Goal: Communication & Community: Share content

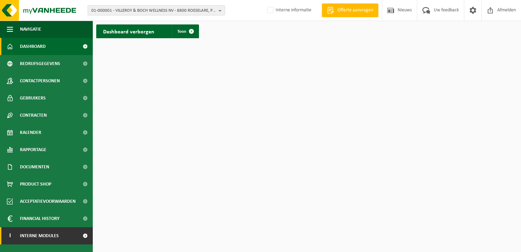
click at [41, 238] on span "Interne modules" at bounding box center [39, 235] width 39 height 17
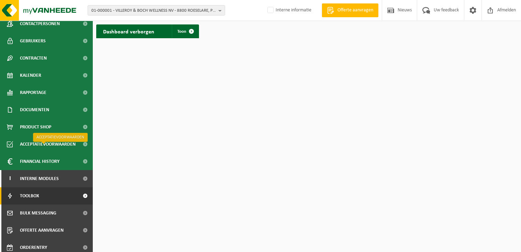
scroll to position [61, 0]
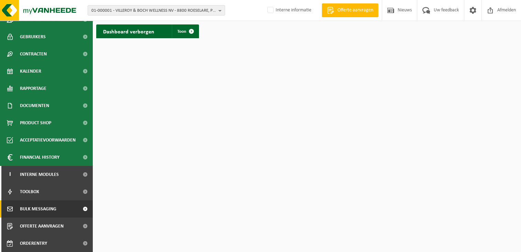
click at [46, 203] on span "Bulk Messaging" at bounding box center [38, 208] width 36 height 17
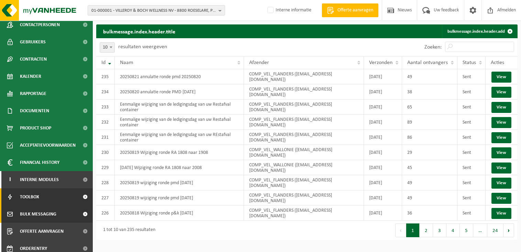
scroll to position [61, 0]
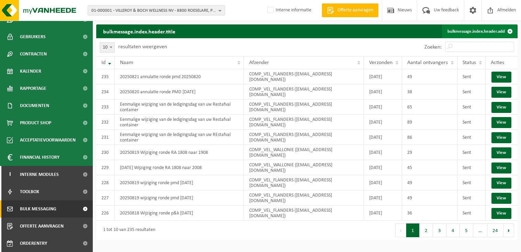
click at [459, 31] on link "bulkmessage.index.header.add" at bounding box center [479, 31] width 75 height 14
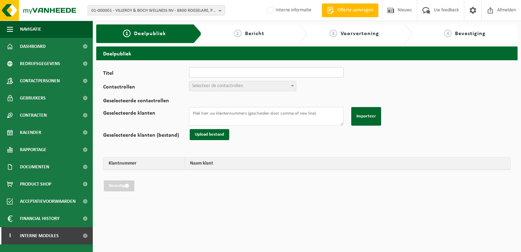
click at [219, 72] on input "Titel" at bounding box center [266, 72] width 155 height 10
drag, startPoint x: 297, startPoint y: 74, endPoint x: 279, endPoint y: 75, distance: 18.2
click at [279, 75] on input "Eenmalige wijziging van de ledigingsdag van uw Restafval container" at bounding box center [266, 72] width 155 height 10
type input "Eenmalige wijziging van de ledigingsdag van uw PMD container"
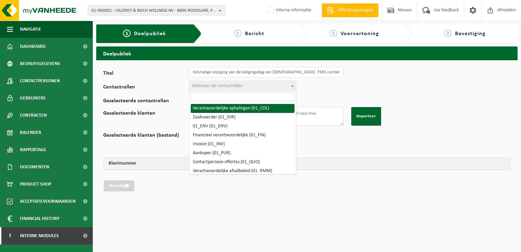
click at [254, 84] on span "Selecteer de contactrollen" at bounding box center [242, 86] width 107 height 10
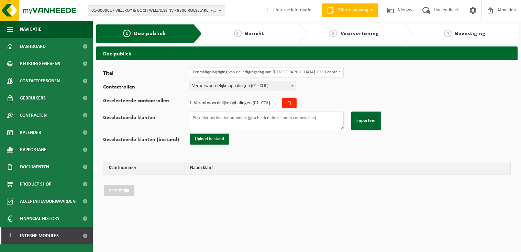
click at [238, 84] on span "Verantwoordelijke ophalingen (01_COL)" at bounding box center [242, 86] width 107 height 10
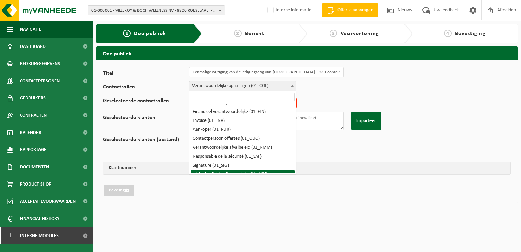
scroll to position [34, 0]
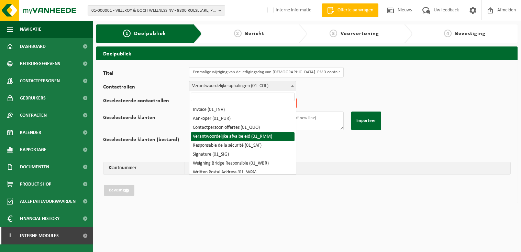
select select "01_RMM"
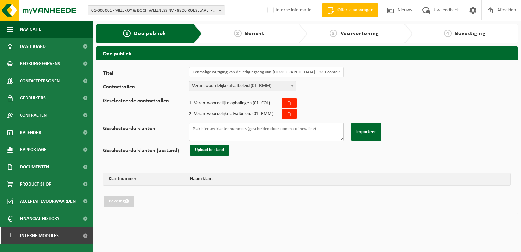
click at [232, 134] on textarea "Geselecteerde klanten" at bounding box center [266, 131] width 155 height 19
click at [204, 130] on textarea "Geselecteerde klanten" at bounding box center [266, 131] width 155 height 19
paste textarea "10-741605 01-060010 02-009564 10-821775 01-003029 10-723893 01-060010 10-775166…"
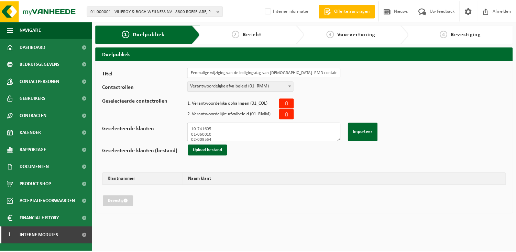
scroll to position [179, 0]
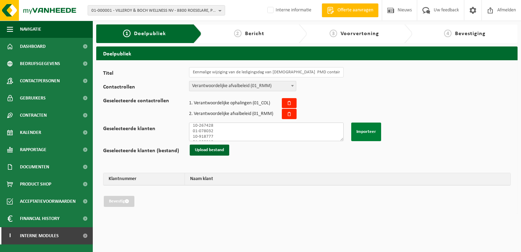
type textarea "10-741605 01-060010 02-009564 10-821775 01-003029 10-723893 01-060010 10-775166…"
click at [371, 130] on button "Importeer" at bounding box center [366, 131] width 30 height 19
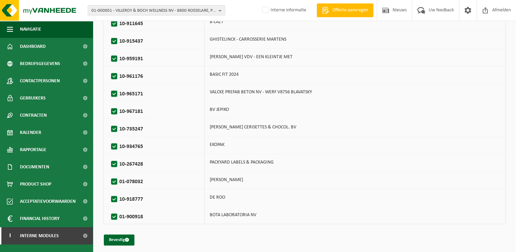
scroll to position [540, 0]
click at [117, 235] on button "Bevestig" at bounding box center [119, 239] width 31 height 11
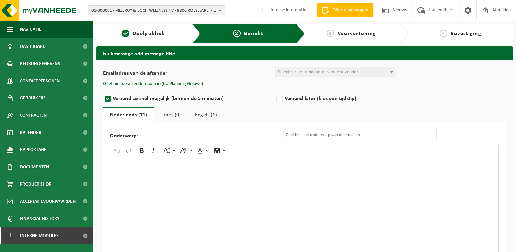
click at [139, 171] on div "Rich Text Editor. Editing area: main. Press Alt+0 for help." at bounding box center [304, 226] width 389 height 138
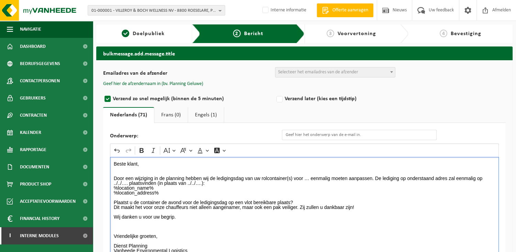
scroll to position [12, 0]
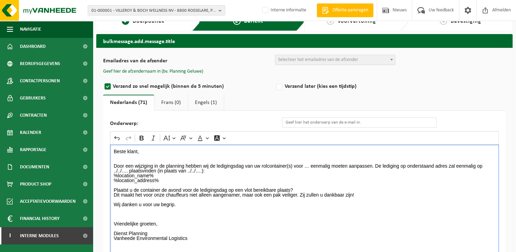
click at [305, 165] on p "Beste klant, Door een wijziging in de planning hebben wij de ledigingsdag van u…" at bounding box center [305, 197] width 382 height 96
drag, startPoint x: 127, startPoint y: 169, endPoint x: 110, endPoint y: 171, distance: 16.6
click at [110, 171] on div "Beste klant, Door een wijziging in de planning hebben wij de ledigingsdag van u…" at bounding box center [304, 213] width 389 height 138
click at [220, 170] on p "Beste klant, Door een wijziging in de planning hebben wij de ledigingsdag van u…" at bounding box center [305, 197] width 382 height 96
click at [271, 171] on p "Beste klant, Door een wijziging in de planning hebben wij de ledigingsdag van u…" at bounding box center [305, 197] width 382 height 96
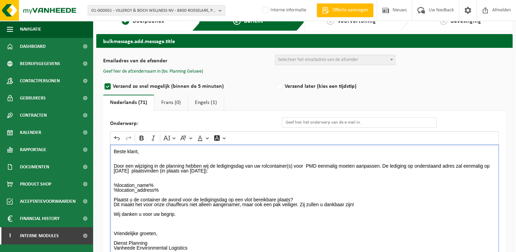
click at [285, 190] on p "⁠⁠⁠⁠⁠⁠⁠ %location_name% %location_address% Plaatst u de container de avond voor…" at bounding box center [305, 216] width 382 height 77
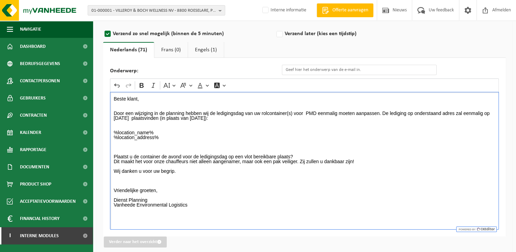
scroll to position [70, 0]
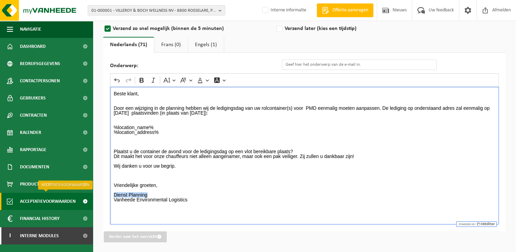
drag, startPoint x: 151, startPoint y: 194, endPoint x: 91, endPoint y: 194, distance: 59.5
click at [91, 194] on div "Navigatie Offerte aanvragen Nieuws Uw feedback Afmelden Dashboard Bedrijfsgegev…" at bounding box center [258, 91] width 516 height 322
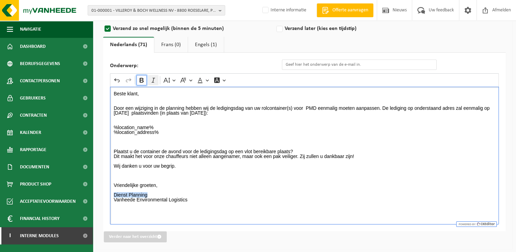
drag, startPoint x: 138, startPoint y: 80, endPoint x: 154, endPoint y: 79, distance: 16.8
click at [138, 80] on button "Bold" at bounding box center [141, 80] width 10 height 10
click at [304, 64] on input "Onderwerp:" at bounding box center [359, 64] width 155 height 10
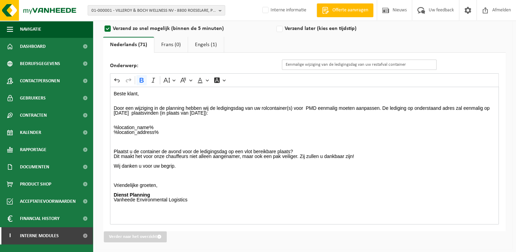
scroll to position [67, 0]
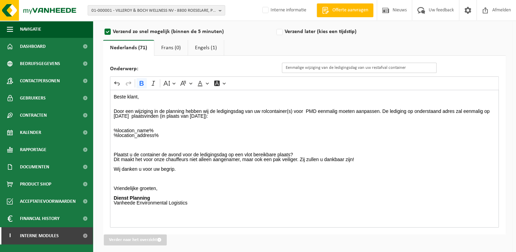
drag, startPoint x: 388, startPoint y: 69, endPoint x: 372, endPoint y: 67, distance: 15.5
click at [372, 67] on input "Eenmalige wijziging van de ledigingsdag van uw restafval container" at bounding box center [359, 68] width 155 height 10
type input "Eenmalige wijziging van de ledigingsdag van uw PMD container"
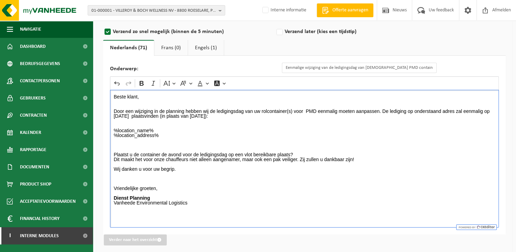
click at [425, 164] on p "Plaatst u de container de avond voor de ledigingsdag op een vlot bereikbare pla…" at bounding box center [305, 175] width 382 height 67
drag, startPoint x: 258, startPoint y: 115, endPoint x: 220, endPoint y: 116, distance: 38.2
click at [220, 116] on p "Beste klant, Door een wijziging in de planning hebben wij de ledigingsdag van u…" at bounding box center [305, 106] width 382 height 24
click at [142, 84] on icon "Editor toolbar" at bounding box center [141, 83] width 7 height 7
drag, startPoint x: 158, startPoint y: 114, endPoint x: 107, endPoint y: 114, distance: 51.2
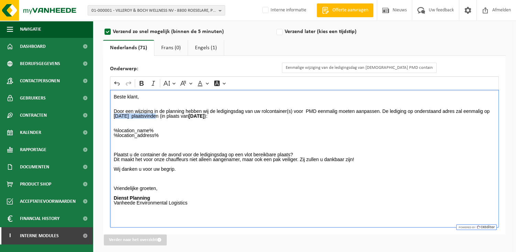
click at [107, 114] on div "Onderwerp: Eenmalige wijziging van de ledigingsdag van uw PMD container Rich Te…" at bounding box center [304, 145] width 403 height 178
click at [141, 83] on icon "Editor toolbar" at bounding box center [142, 83] width 4 height 5
click at [381, 109] on p "Beste klant, Door een wijziging in de planning hebben wij de ledigingsdag van u…" at bounding box center [305, 106] width 382 height 24
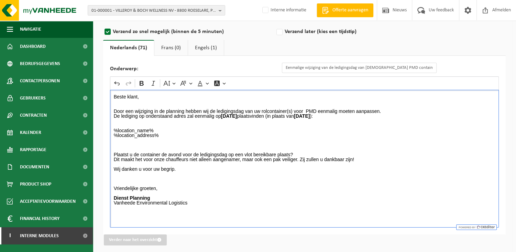
click at [279, 129] on p "%location_name% %location_address%" at bounding box center [305, 130] width 382 height 14
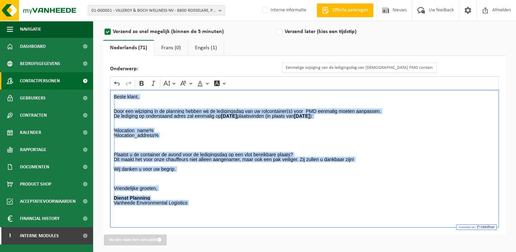
drag, startPoint x: 195, startPoint y: 205, endPoint x: 32, endPoint y: 86, distance: 202.0
click at [32, 86] on div "Navigatie Offerte aanvragen Nieuws Uw feedback Afmelden Dashboard Bedrijfsgegev…" at bounding box center [258, 94] width 516 height 322
copy div "Beste klant, Door een wijziging in de planning hebben wij de ledigingsdag van u…"
click at [208, 48] on link "Engels (1)" at bounding box center [206, 48] width 36 height 16
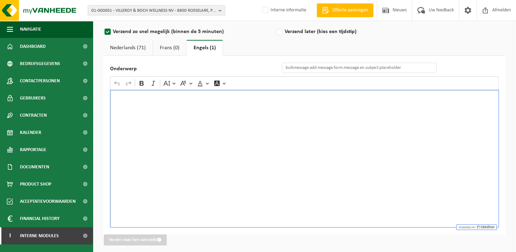
click at [158, 101] on div "Rich Text Editor. Editing area: main. Press Alt+0 for help." at bounding box center [304, 159] width 389 height 138
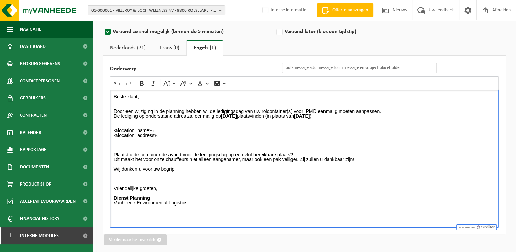
click at [267, 202] on p "Plaatst u de container de avond voor de ledigingsdag op een vlot bereikbare pla…" at bounding box center [305, 175] width 382 height 67
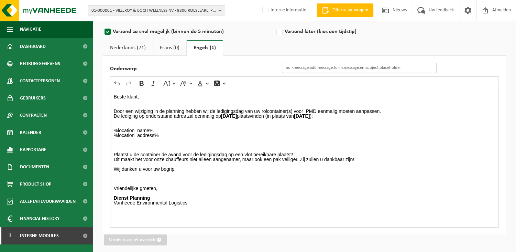
click at [292, 67] on input "Onderwerp" at bounding box center [359, 68] width 155 height 10
drag, startPoint x: 387, startPoint y: 67, endPoint x: 372, endPoint y: 64, distance: 15.4
click at [372, 64] on input "Eenmalige wijziging van de ledigingsdag van uw restafval container" at bounding box center [359, 68] width 155 height 10
type input "Eenmalige wijziging van de ledigingsdag van [DEMOGRAPHIC_DATA] PMD container"
click at [124, 47] on link "Nederlands (71)" at bounding box center [128, 48] width 50 height 16
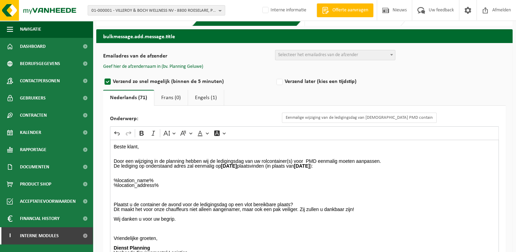
scroll to position [34, 0]
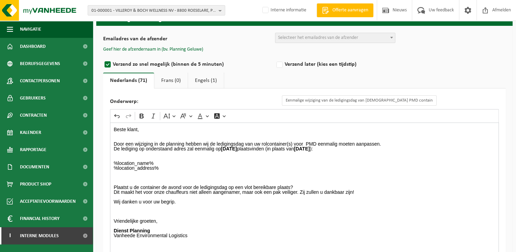
click at [322, 35] on span "Selecteer het emailadres van de afzender" at bounding box center [318, 37] width 80 height 5
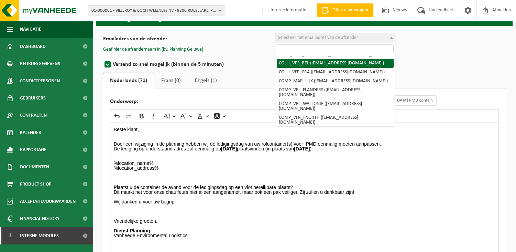
scroll to position [69, 0]
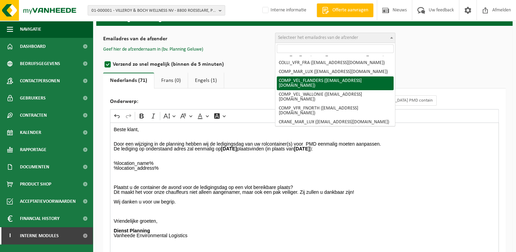
select select "COMP_VEL_FLANDERS"
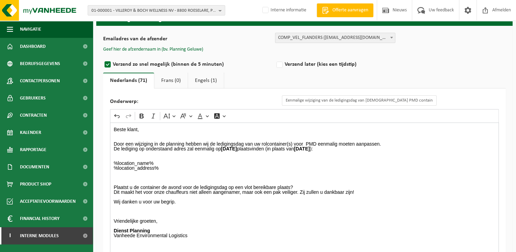
click at [192, 48] on button "Geef hier de afzendernaam in (bv. Planning Geluwe)" at bounding box center [153, 49] width 100 height 6
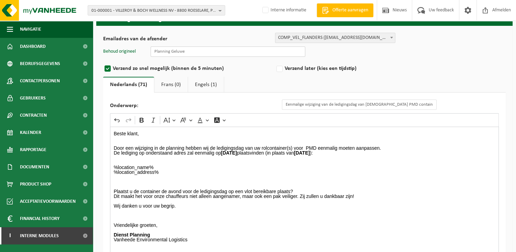
click at [198, 53] on input "text" at bounding box center [228, 51] width 155 height 10
type input "Planning Geluwe"
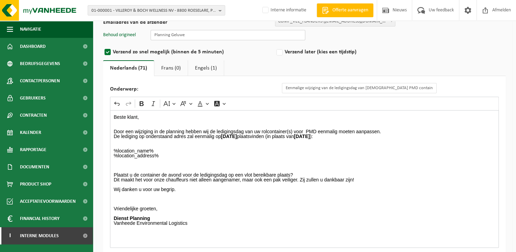
scroll to position [74, 0]
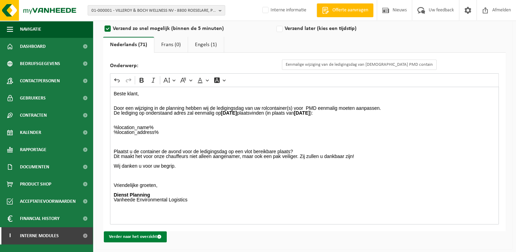
click at [138, 235] on button "Verder naar het overzicht" at bounding box center [135, 236] width 63 height 11
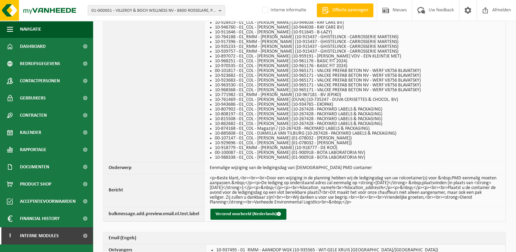
scroll to position [583, 0]
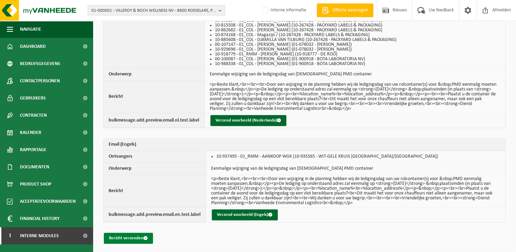
click at [139, 234] on button "Bericht verzenden" at bounding box center [128, 237] width 49 height 11
